Goal: Register for event/course

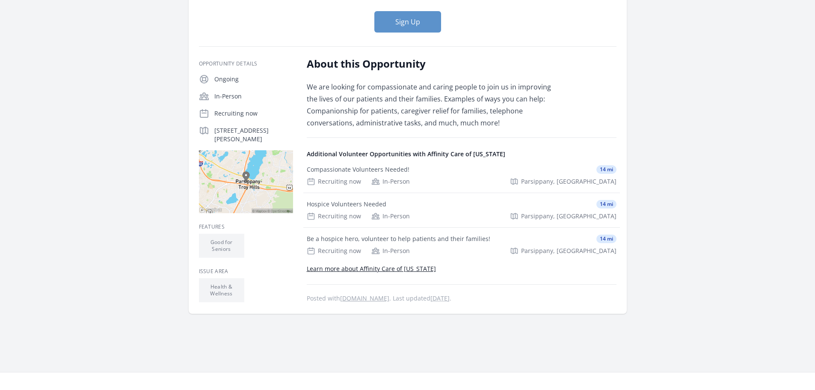
scroll to position [43, 0]
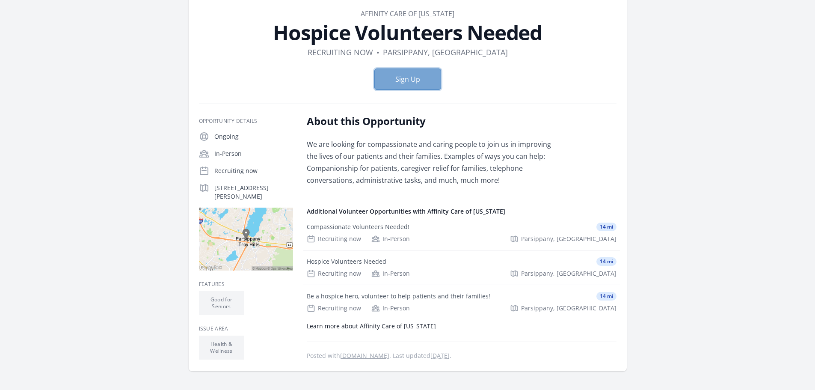
drag, startPoint x: 402, startPoint y: 75, endPoint x: 401, endPoint y: 69, distance: 6.5
click at [402, 71] on button "Sign Up" at bounding box center [407, 78] width 67 height 21
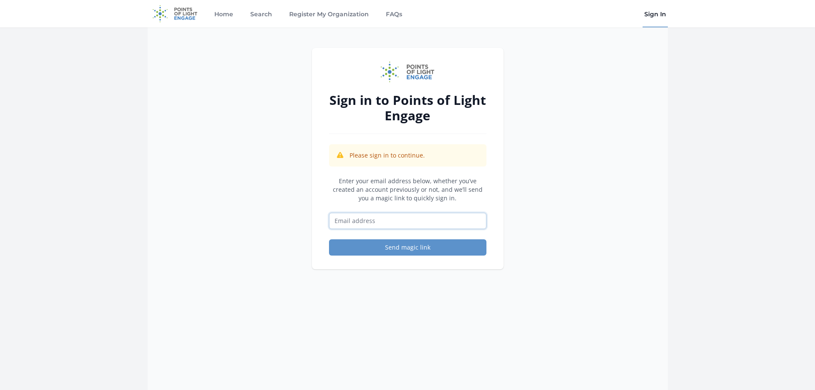
click at [337, 219] on input "Email address" at bounding box center [407, 221] width 157 height 16
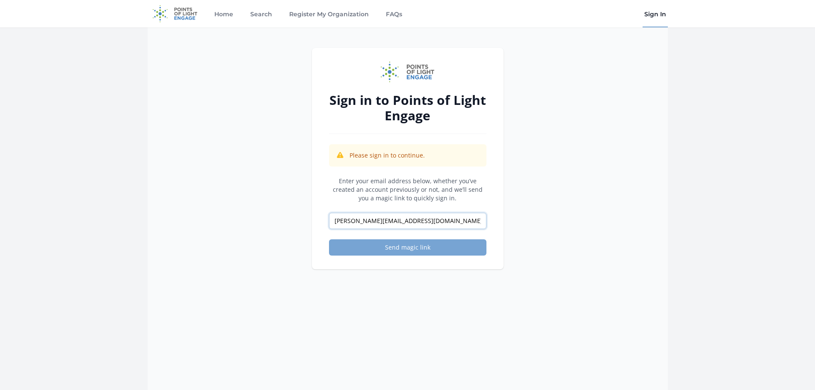
type input "[PERSON_NAME][EMAIL_ADDRESS][DOMAIN_NAME]"
click at [405, 247] on button "Send magic link" at bounding box center [407, 247] width 157 height 16
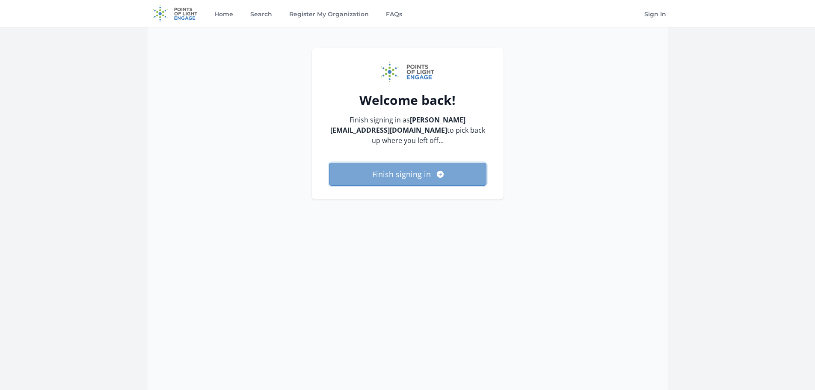
click at [401, 172] on button "Finish signing in" at bounding box center [407, 174] width 157 height 23
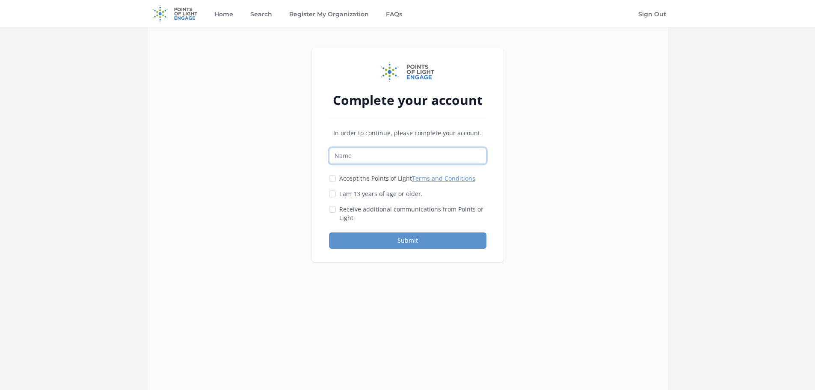
click at [346, 154] on input "Name" at bounding box center [407, 156] width 157 height 16
click at [363, 154] on input "Carolyn <Mohn" at bounding box center [407, 156] width 157 height 16
type input "Carolyn Mohn"
click at [419, 179] on link "Terms and Conditions" at bounding box center [443, 178] width 63 height 8
click at [334, 178] on input "Accept the Points of Light Terms and Conditions" at bounding box center [332, 178] width 7 height 7
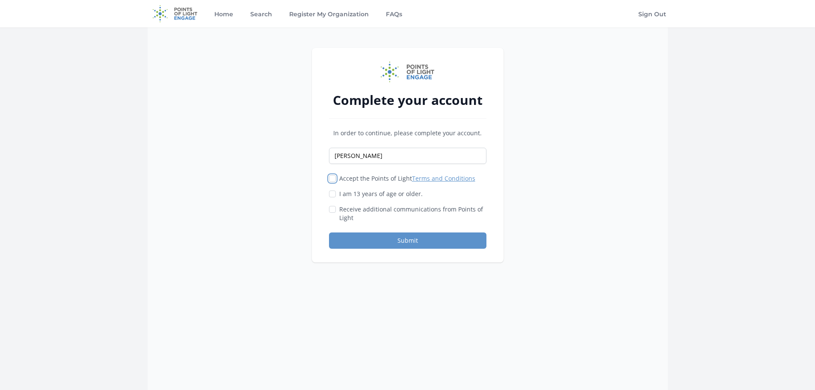
checkbox input "true"
click at [333, 193] on input "I am 13 years of age or older." at bounding box center [332, 193] width 7 height 7
checkbox input "true"
click at [332, 209] on input "Receive additional communications from Points of Light" at bounding box center [332, 209] width 7 height 7
checkbox input "true"
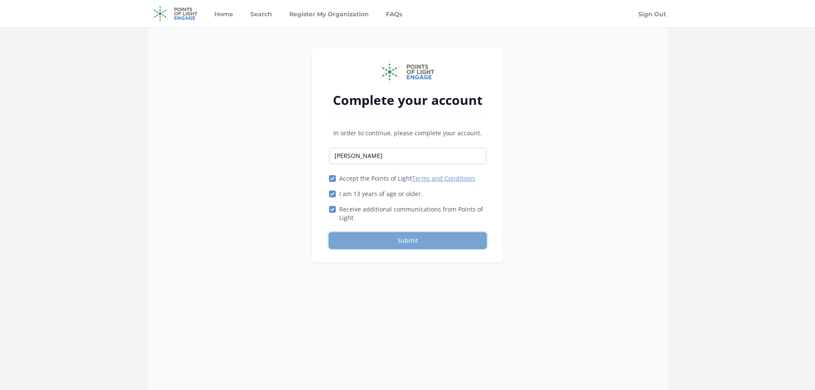
click at [384, 239] on button "Submit" at bounding box center [407, 240] width 157 height 16
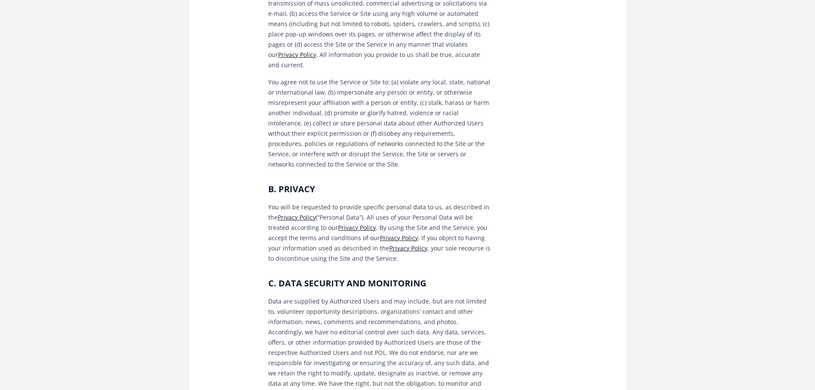
scroll to position [299, 0]
click at [338, 222] on link "Privacy Policy" at bounding box center [357, 226] width 38 height 8
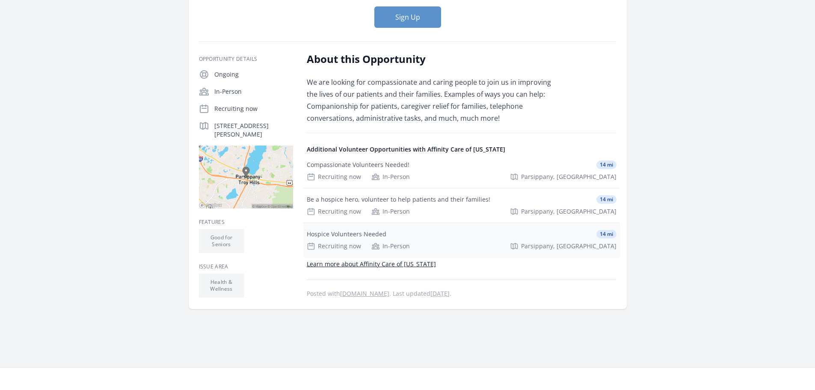
scroll to position [128, 0]
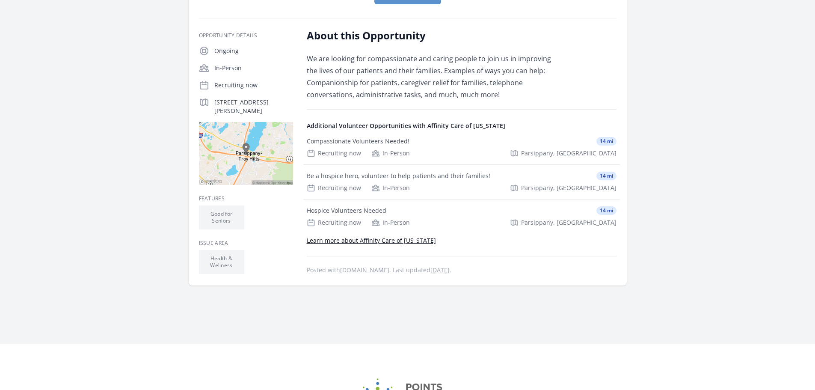
click at [384, 239] on link "Learn more about Affinity Care of [US_STATE]" at bounding box center [371, 240] width 129 height 8
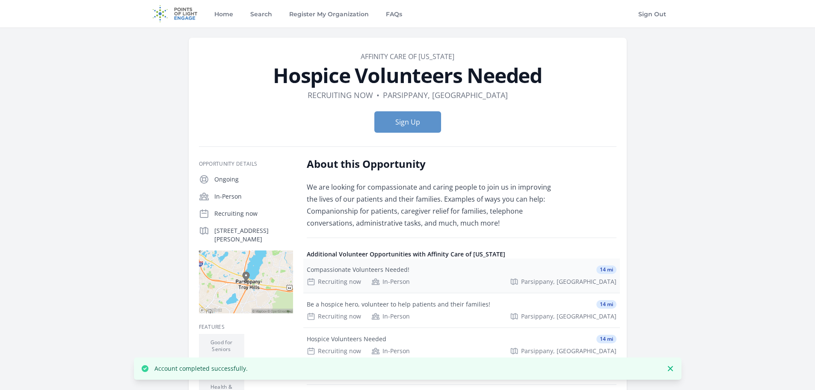
scroll to position [128, 0]
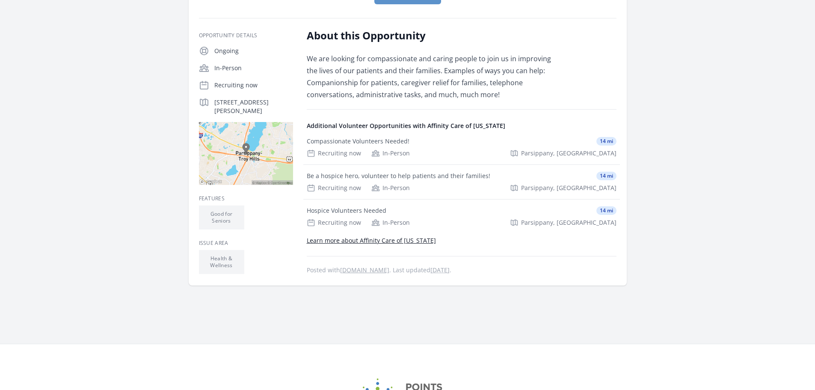
click at [355, 239] on link "Learn more about Affinity Care of [US_STATE]" at bounding box center [371, 240] width 129 height 8
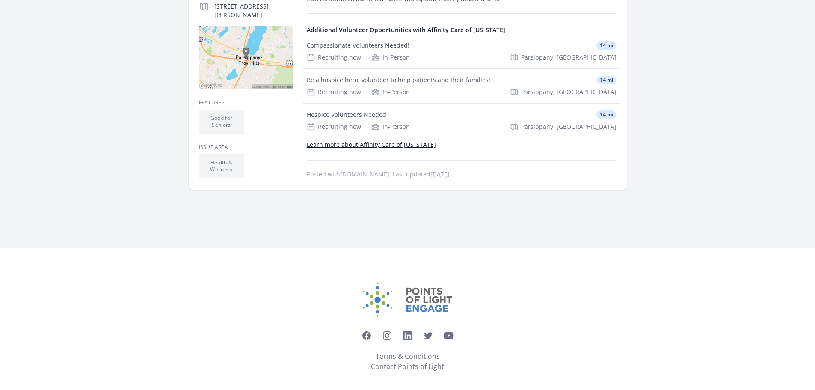
scroll to position [230, 0]
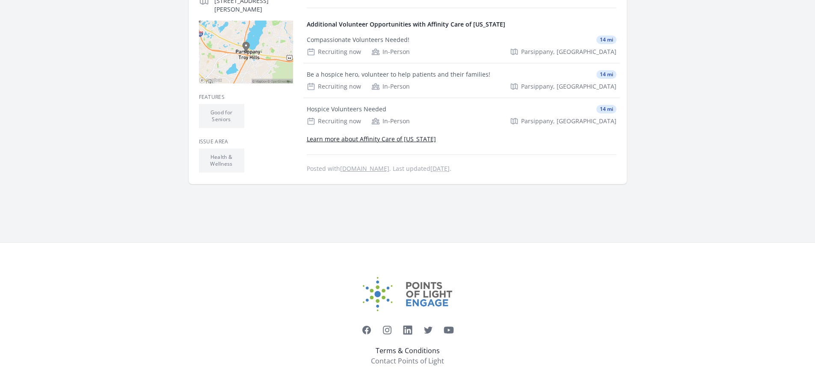
click at [419, 349] on link "Terms & Conditions" at bounding box center [407, 350] width 64 height 10
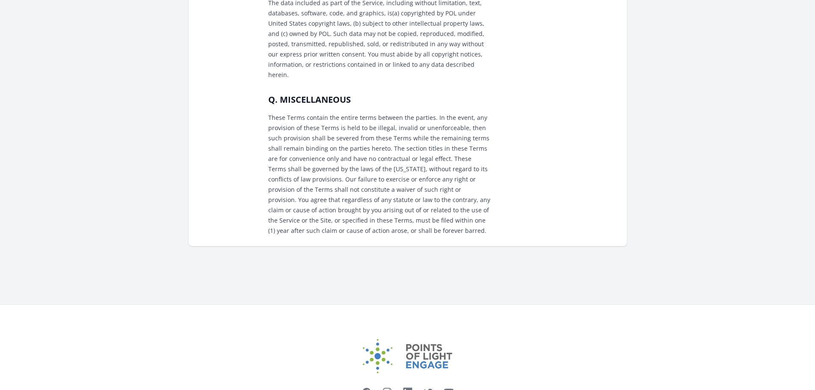
scroll to position [2470, 0]
